Goal: Transaction & Acquisition: Purchase product/service

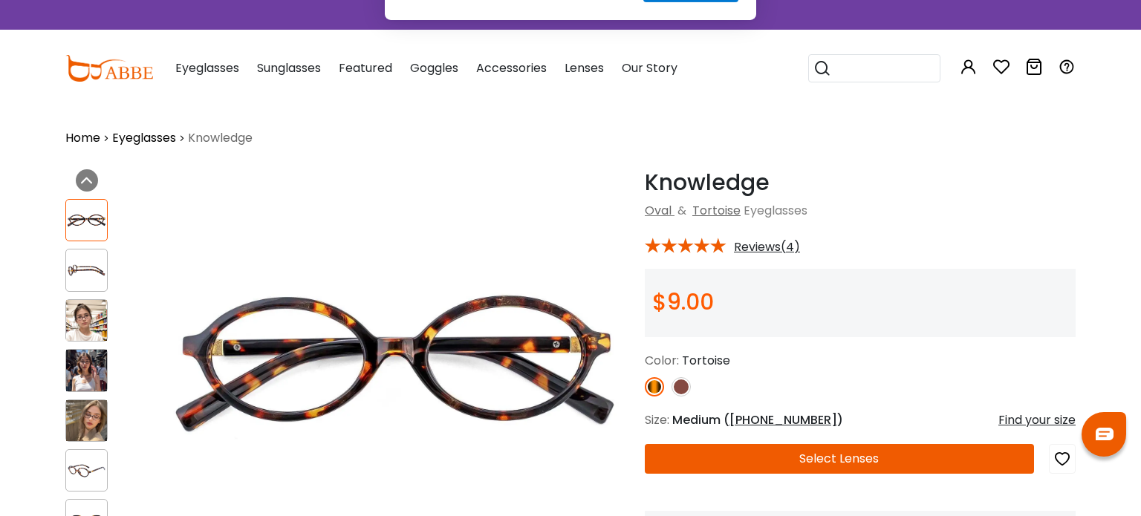
click at [1019, 230] on div "Knowledge Tortoise Oval & Tortoise Eyeglasses * Reviews(4) $9.00 Color:" at bounding box center [860, 385] width 431 height 432
click at [600, 91] on button "Later" at bounding box center [601, 95] width 67 height 37
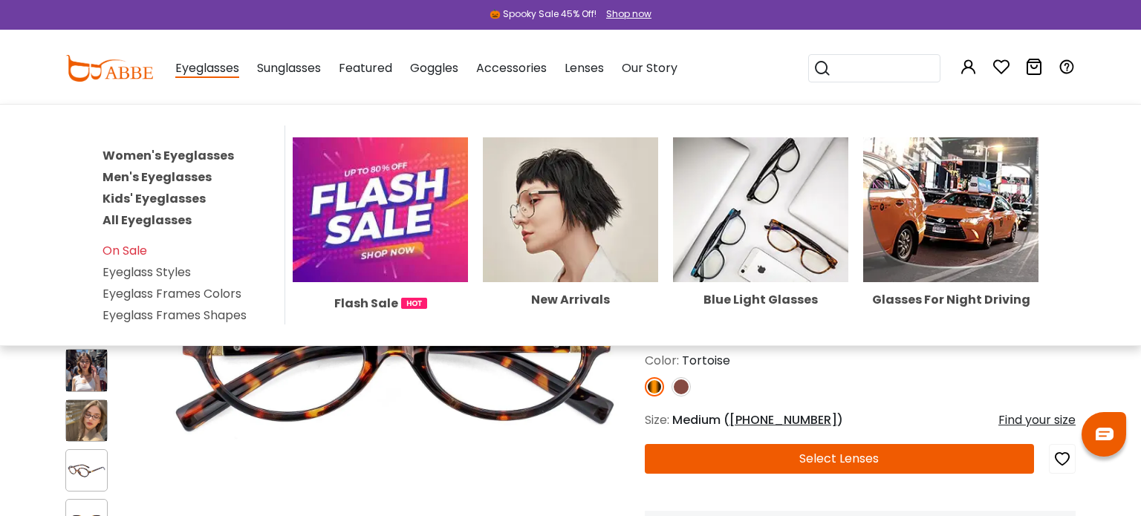
click at [212, 71] on span "Eyeglasses" at bounding box center [207, 68] width 64 height 19
click at [177, 155] on link "Women's Eyeglasses" at bounding box center [169, 155] width 132 height 17
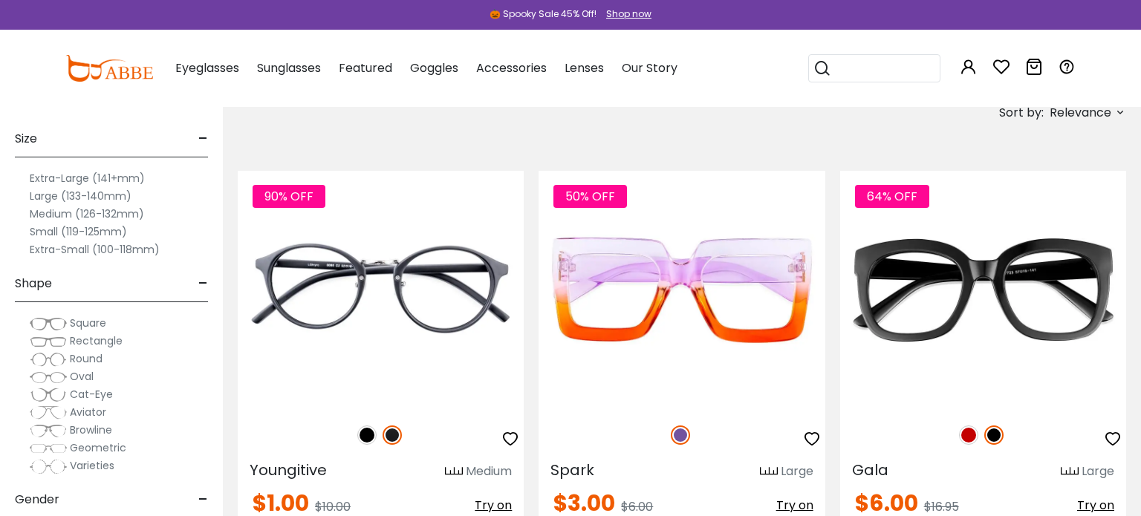
scroll to position [297, 0]
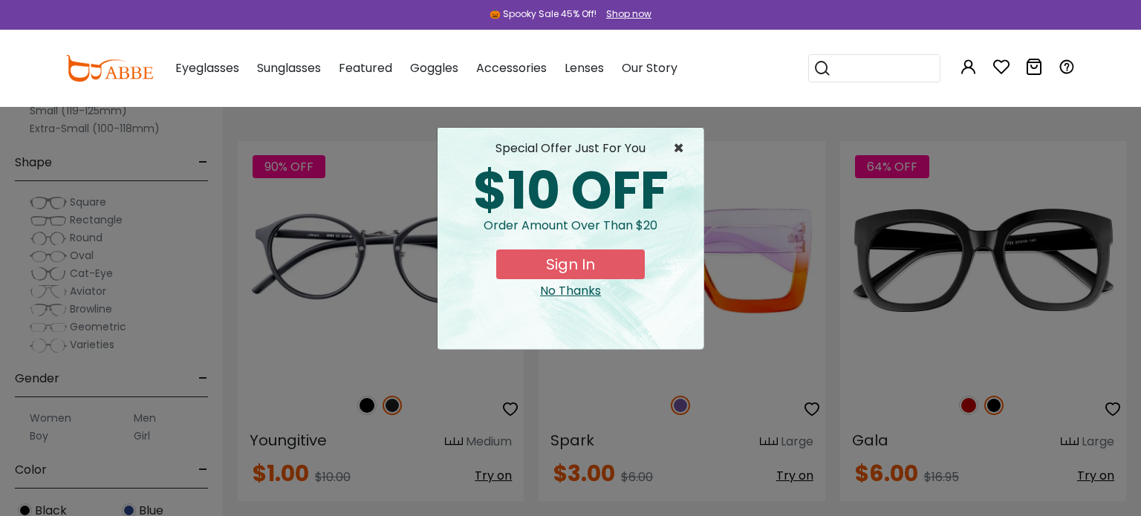
click at [678, 142] on span "×" at bounding box center [682, 149] width 19 height 18
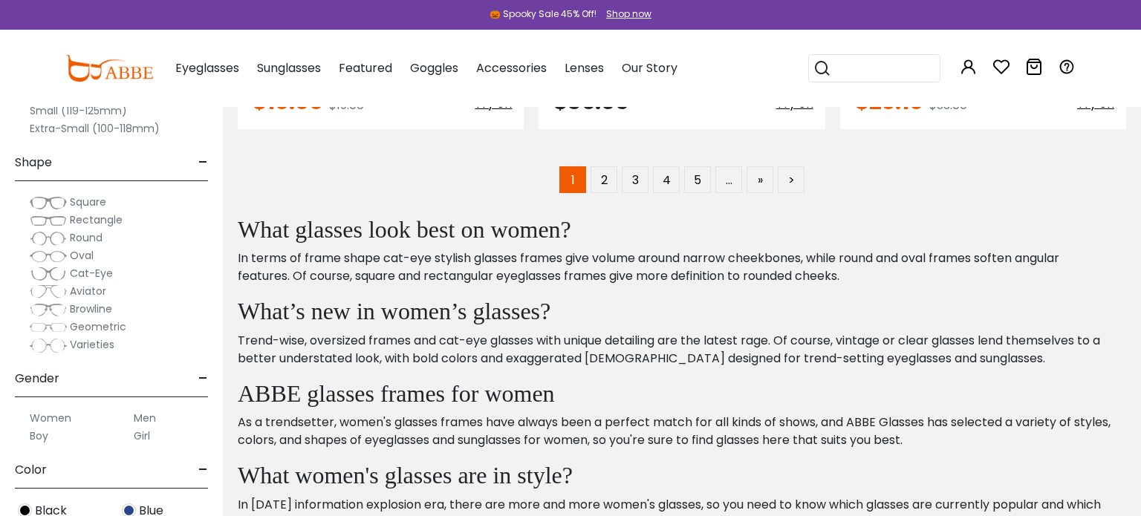
scroll to position [8410, 0]
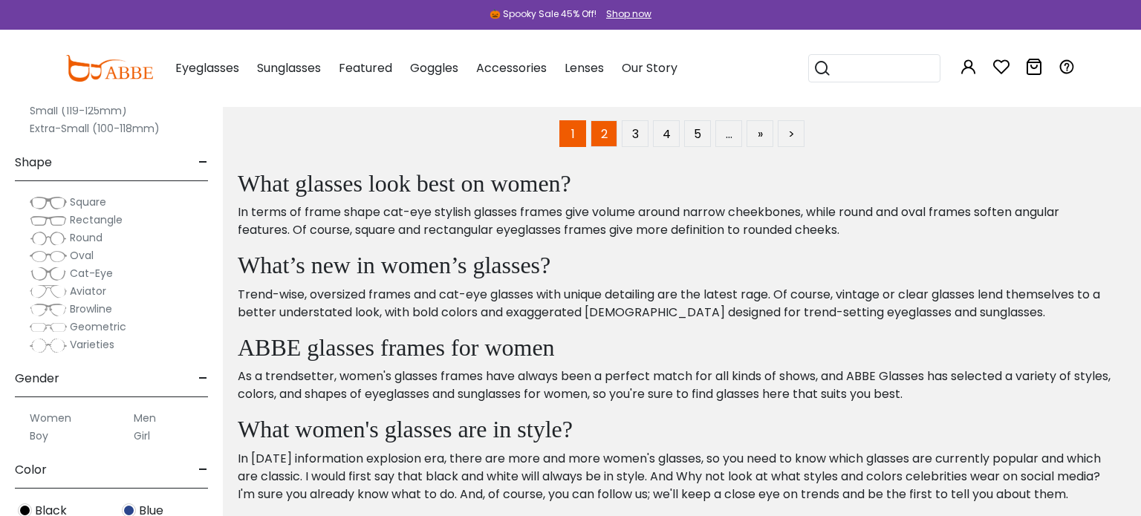
click at [603, 135] on link "2" at bounding box center [604, 133] width 27 height 27
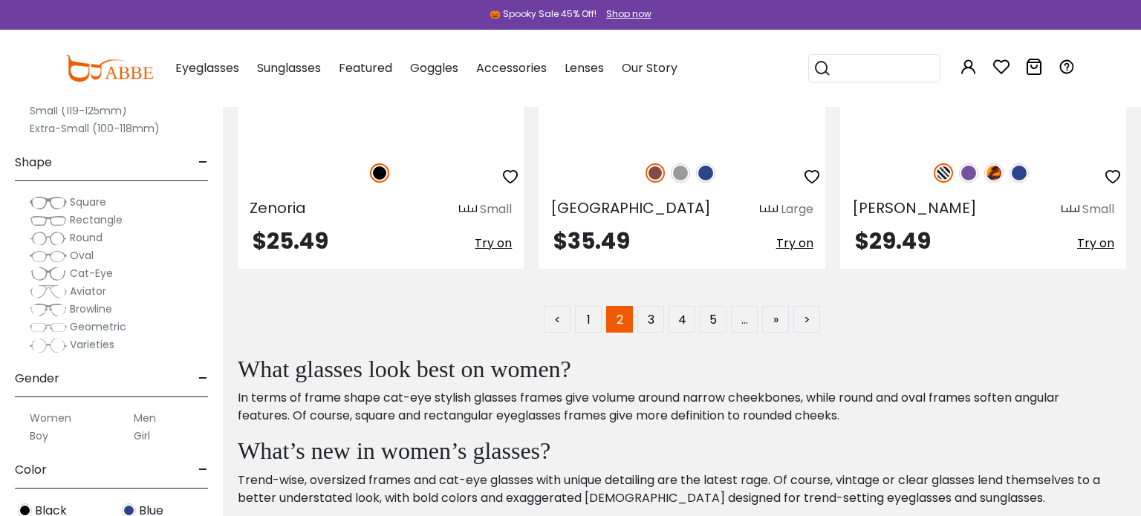
scroll to position [8321, 0]
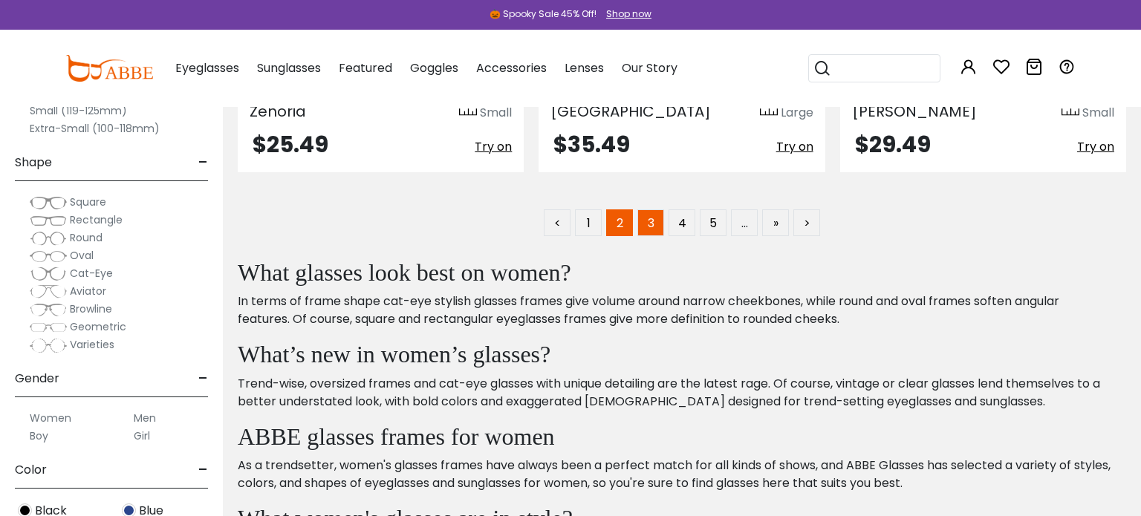
click at [653, 223] on link "3" at bounding box center [650, 223] width 27 height 27
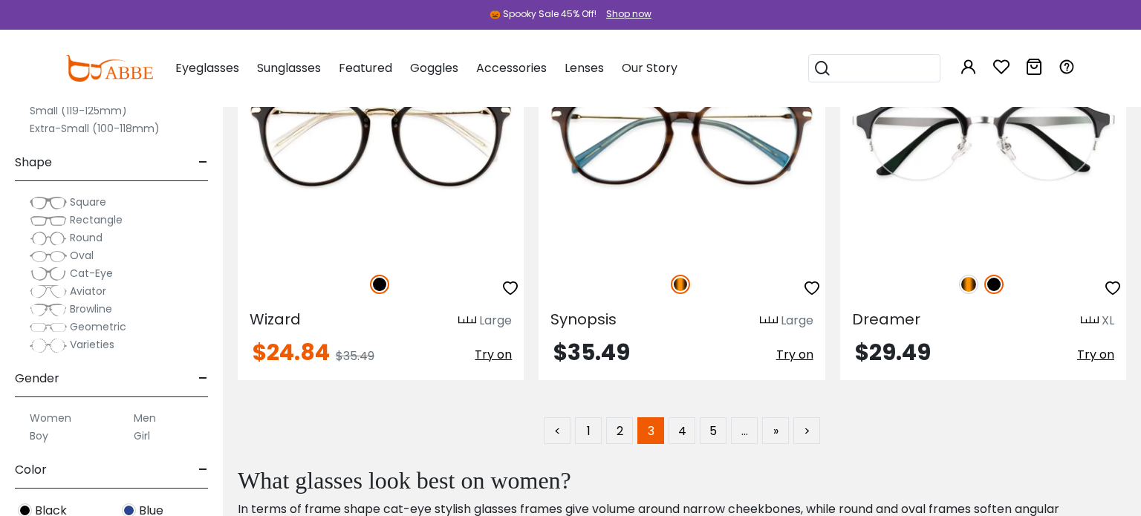
scroll to position [8172, 0]
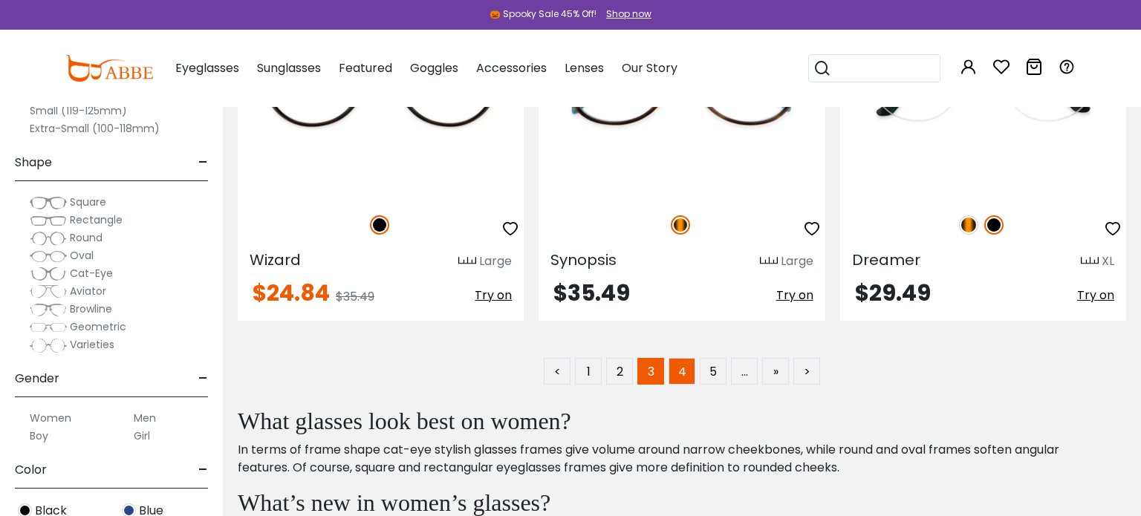
click at [684, 375] on link "4" at bounding box center [682, 371] width 27 height 27
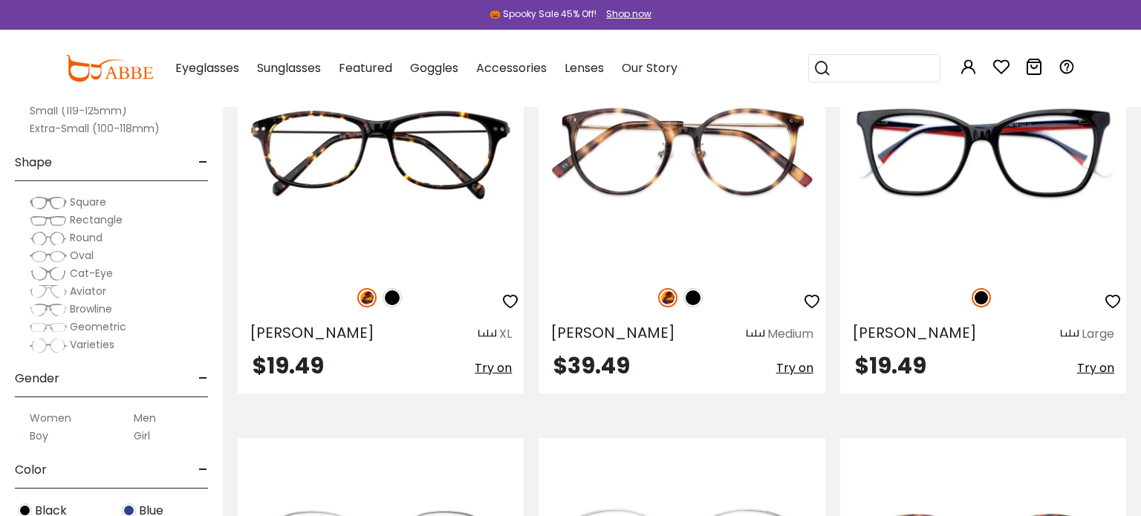
scroll to position [7697, 0]
